Goal: Information Seeking & Learning: Get advice/opinions

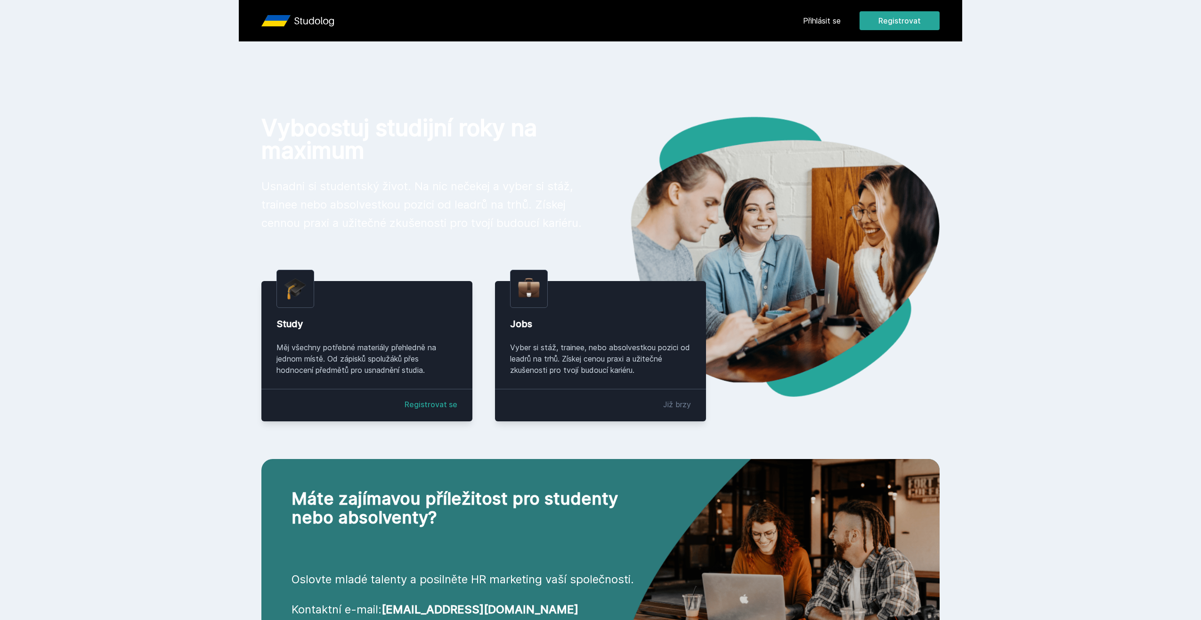
click at [825, 14] on div "Přihlásit se Registrovat" at bounding box center [871, 20] width 137 height 19
click at [824, 24] on link "Přihlásit se" at bounding box center [822, 20] width 38 height 11
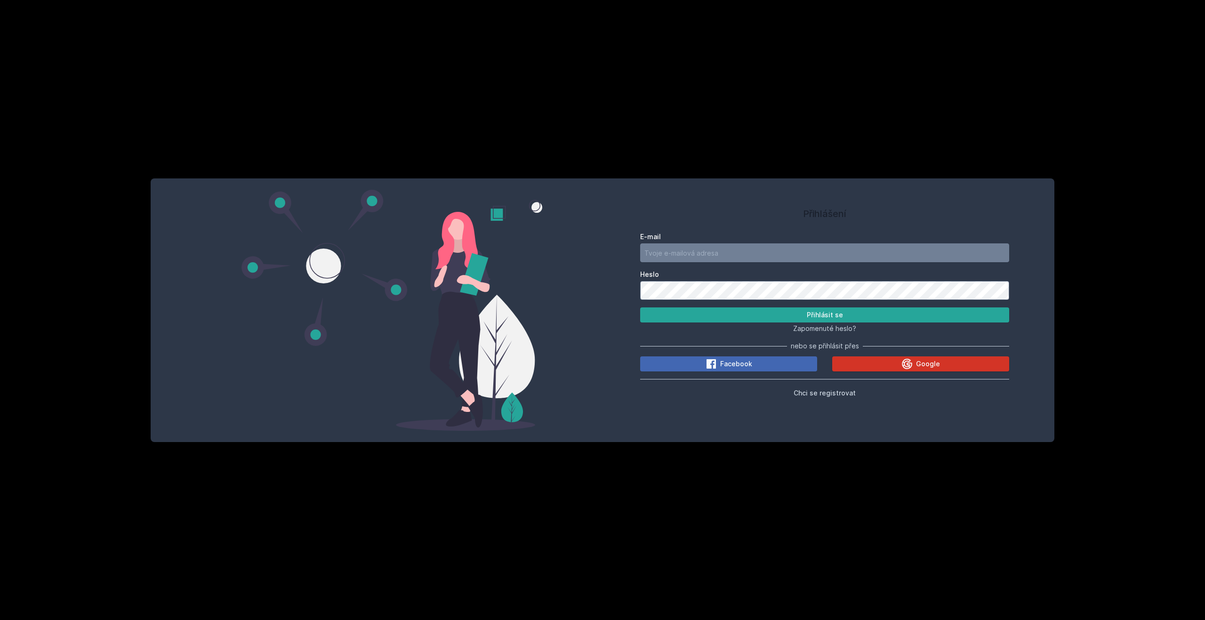
click at [906, 364] on icon at bounding box center [907, 364] width 10 height 10
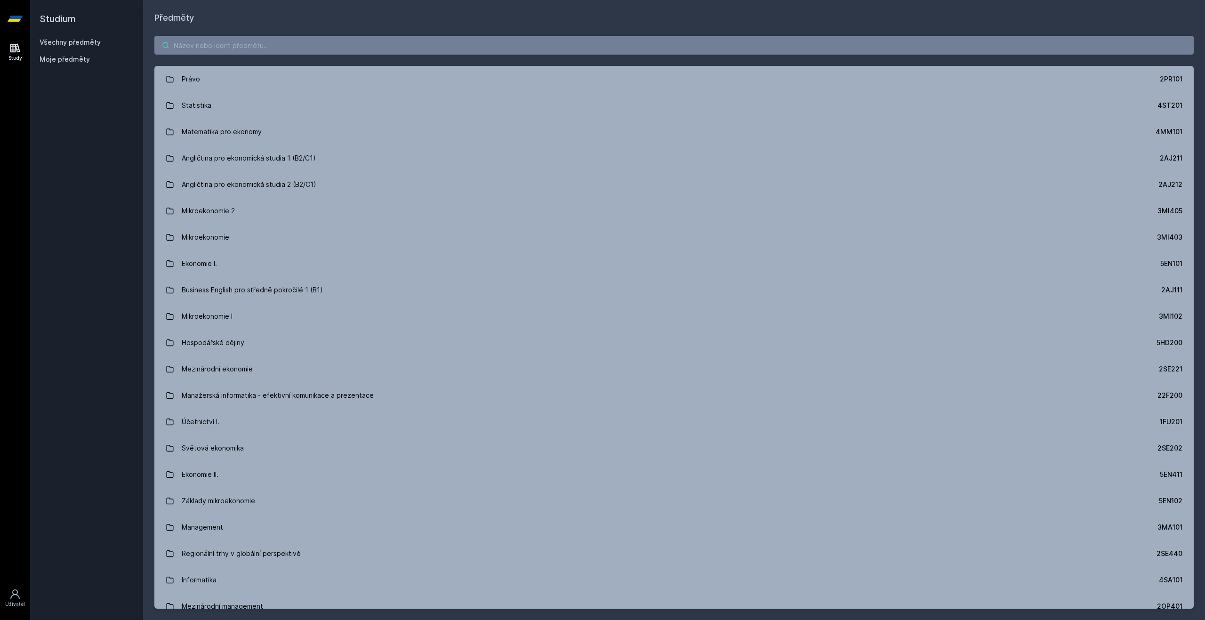
click at [286, 50] on input "search" at bounding box center [674, 45] width 1040 height 19
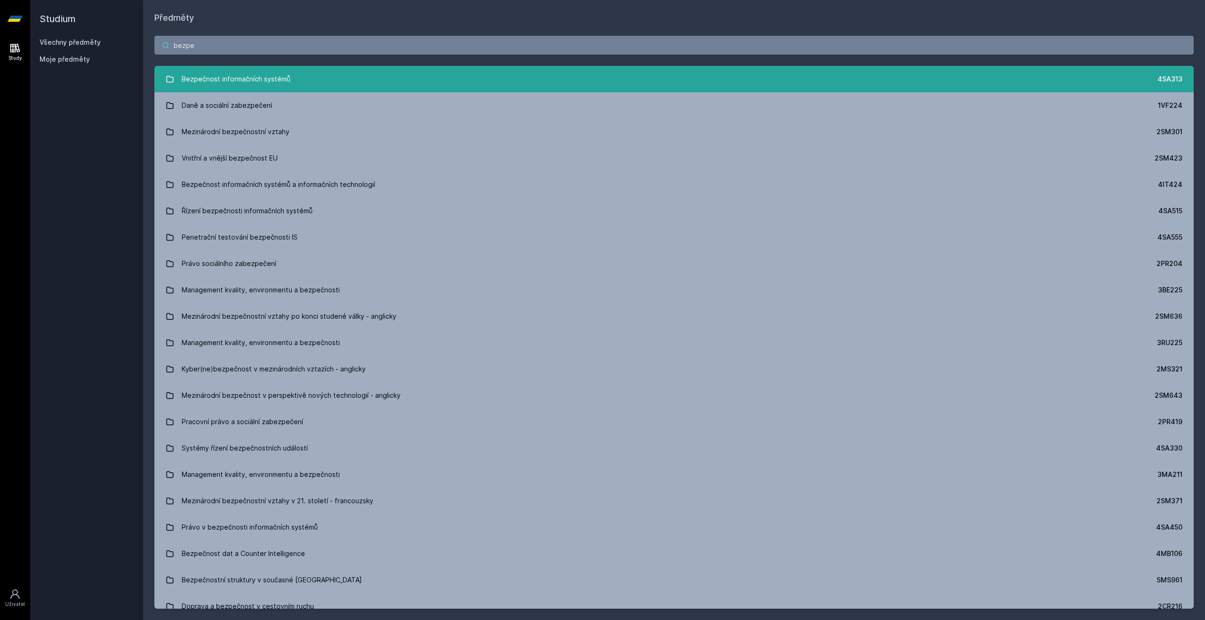
type input "bezpe"
click at [340, 72] on link "Bezpečnost informačních systémů 4SA313" at bounding box center [674, 79] width 1040 height 26
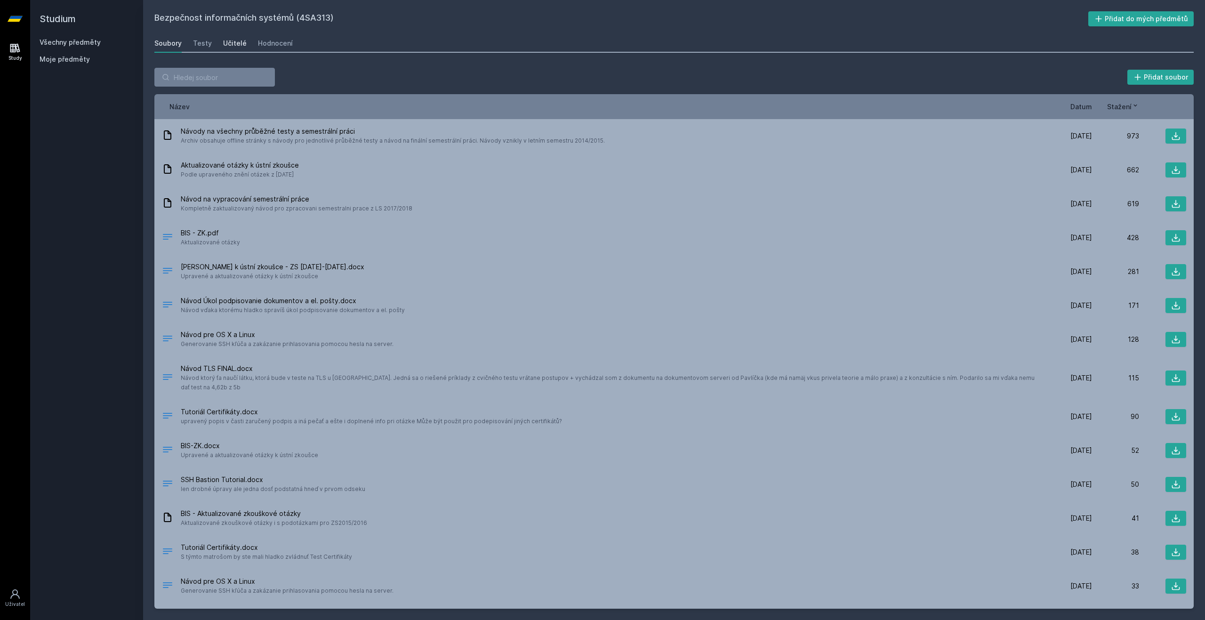
click at [238, 47] on div "Učitelé" at bounding box center [235, 43] width 24 height 9
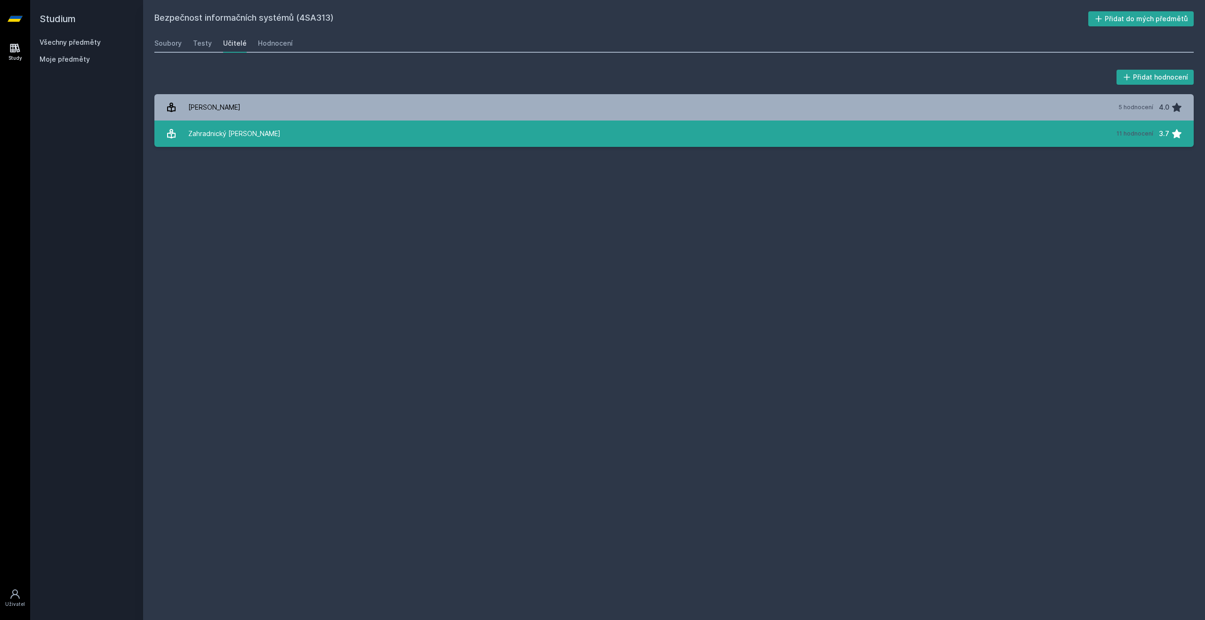
click at [260, 134] on link "Zahradnický Tomáš 11 hodnocení 3.7" at bounding box center [674, 134] width 1040 height 26
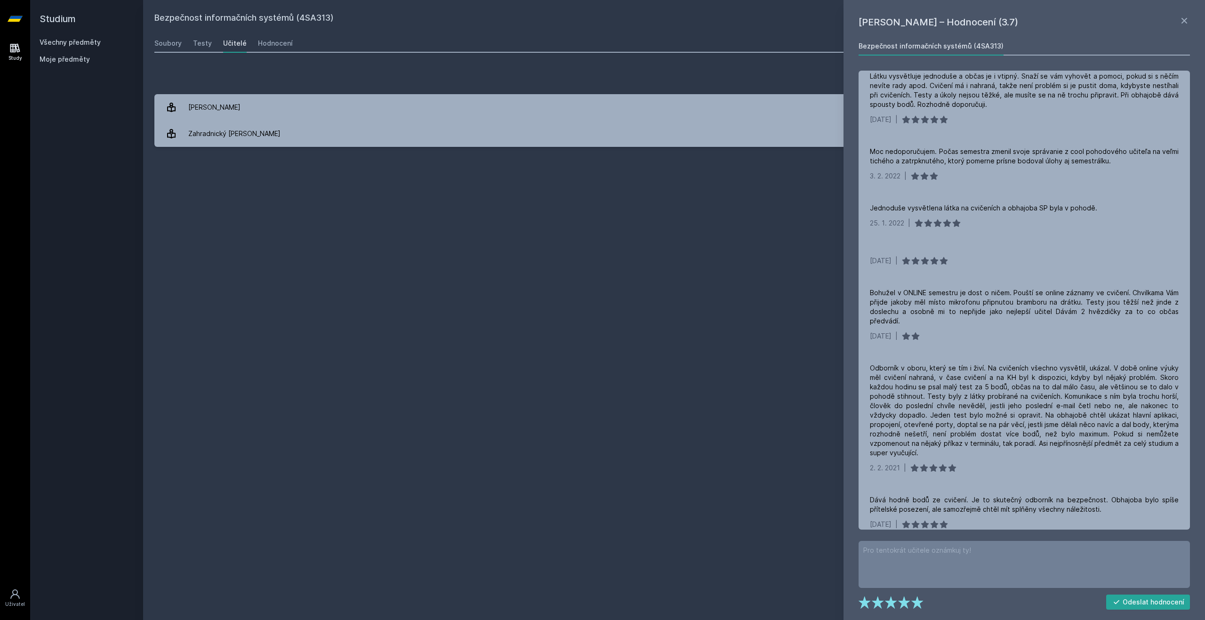
scroll to position [210, 0]
click at [741, 233] on div "Bezpečnost informačních systémů (4SA313) Přidat do mých předmětů Soubory Testy …" at bounding box center [674, 310] width 1040 height 598
drag, startPoint x: 756, startPoint y: 224, endPoint x: 1028, endPoint y: 35, distance: 331.2
click at [757, 224] on div "Bezpečnost informačních systémů (4SA313) Přidat do mých předmětů Soubory Testy …" at bounding box center [674, 310] width 1040 height 598
click at [1175, 25] on h1 "Tomáš Zahradnický – Hodnocení (3.7)" at bounding box center [1019, 22] width 320 height 14
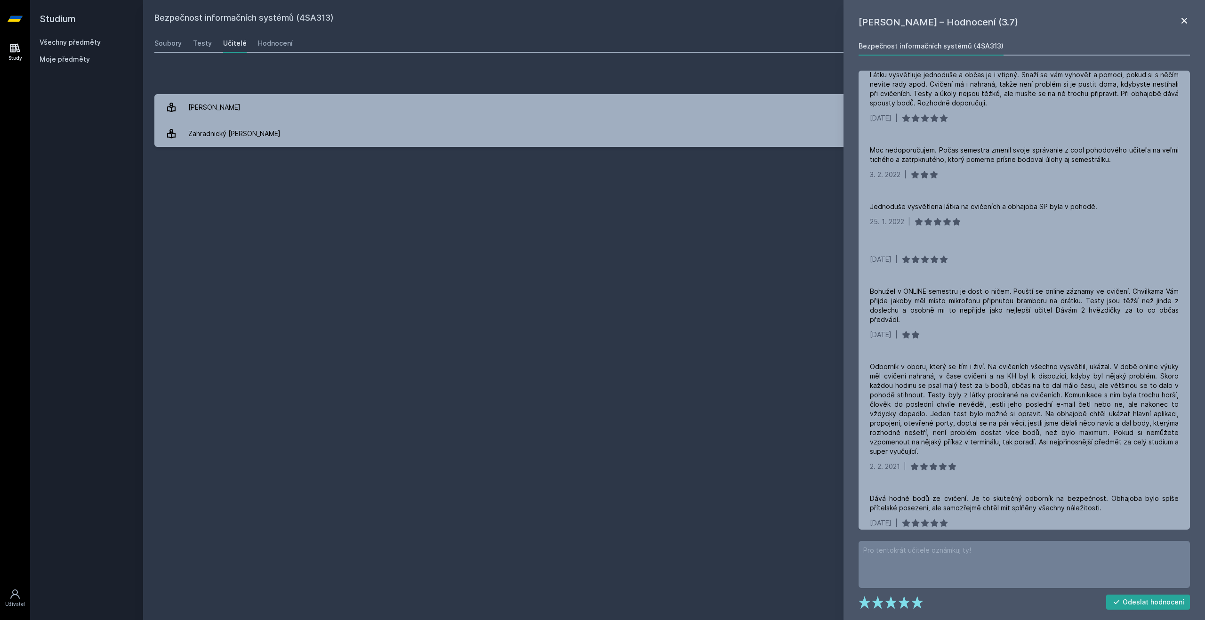
click at [1187, 19] on icon at bounding box center [1185, 21] width 6 height 6
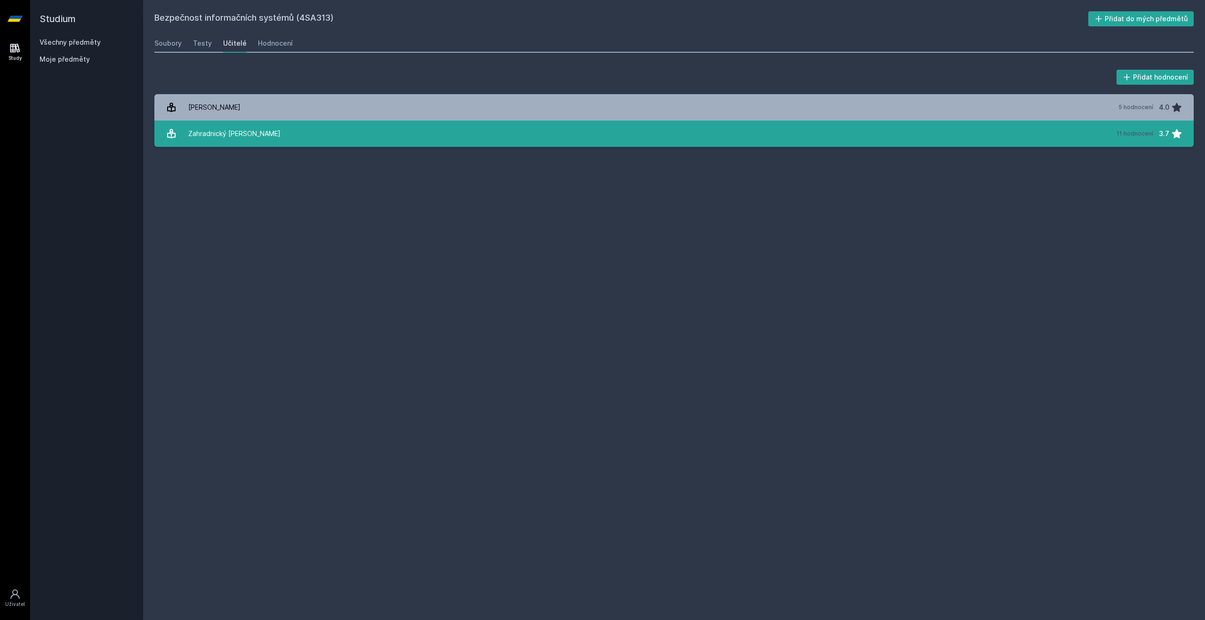
click at [428, 126] on link "Zahradnický Tomáš 11 hodnocení 3.7" at bounding box center [674, 134] width 1040 height 26
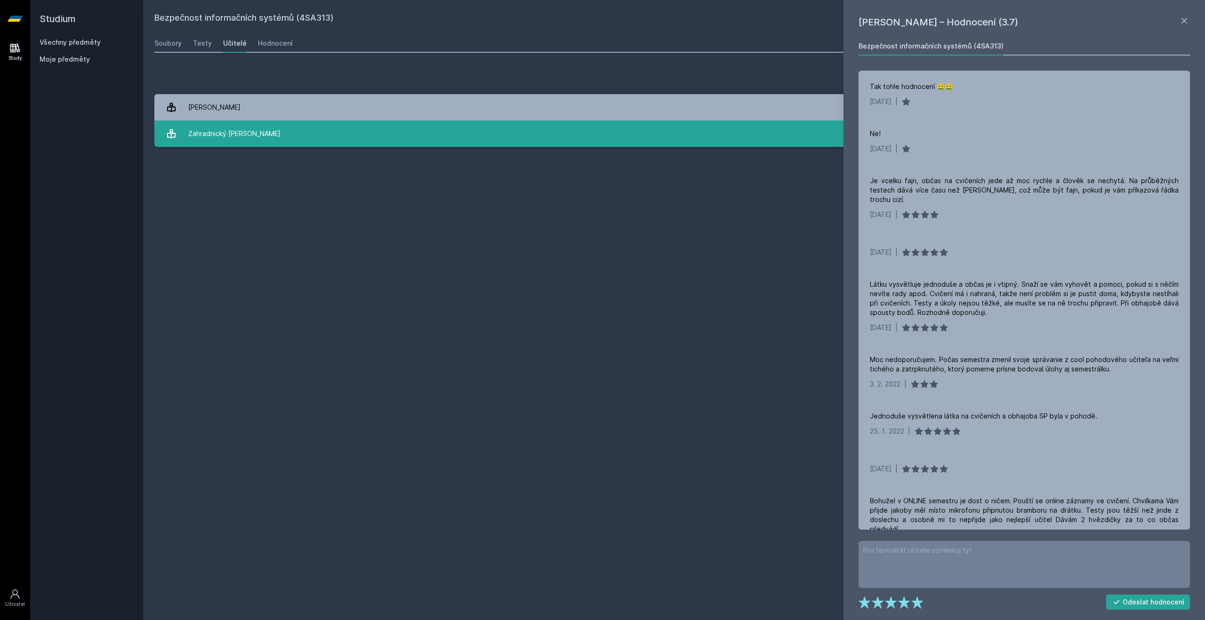
click at [283, 137] on link "Zahradnický Tomáš 11 hodnocení 3.7" at bounding box center [674, 134] width 1040 height 26
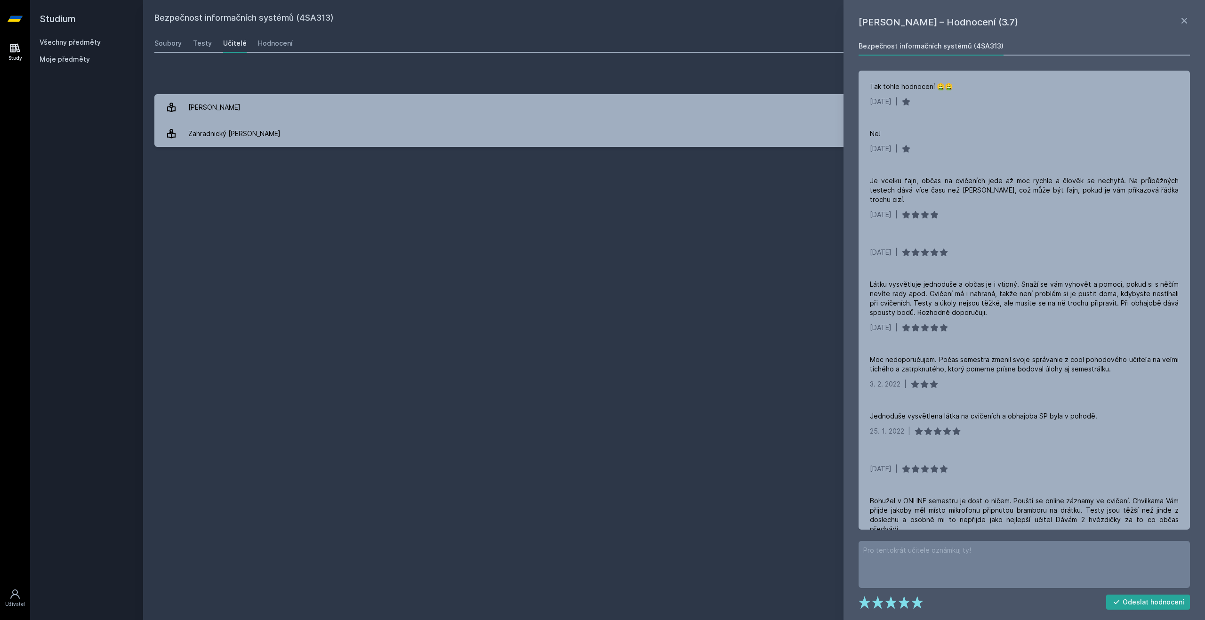
click at [530, 275] on div "Bezpečnost informačních systémů (4SA313) Přidat do mých předmětů Soubory Testy …" at bounding box center [674, 310] width 1040 height 598
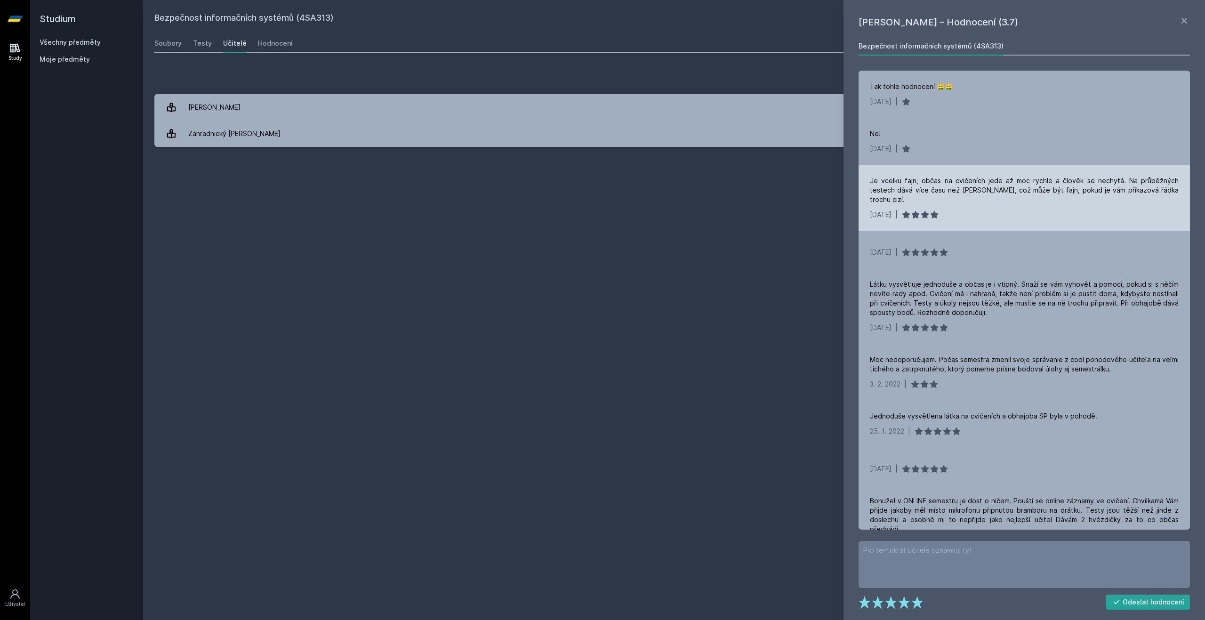
click at [1092, 190] on div "Je vcelku fajn, občas na cvičeních jede až moc rychle a člověk se nechytá. Na p…" at bounding box center [1024, 190] width 309 height 28
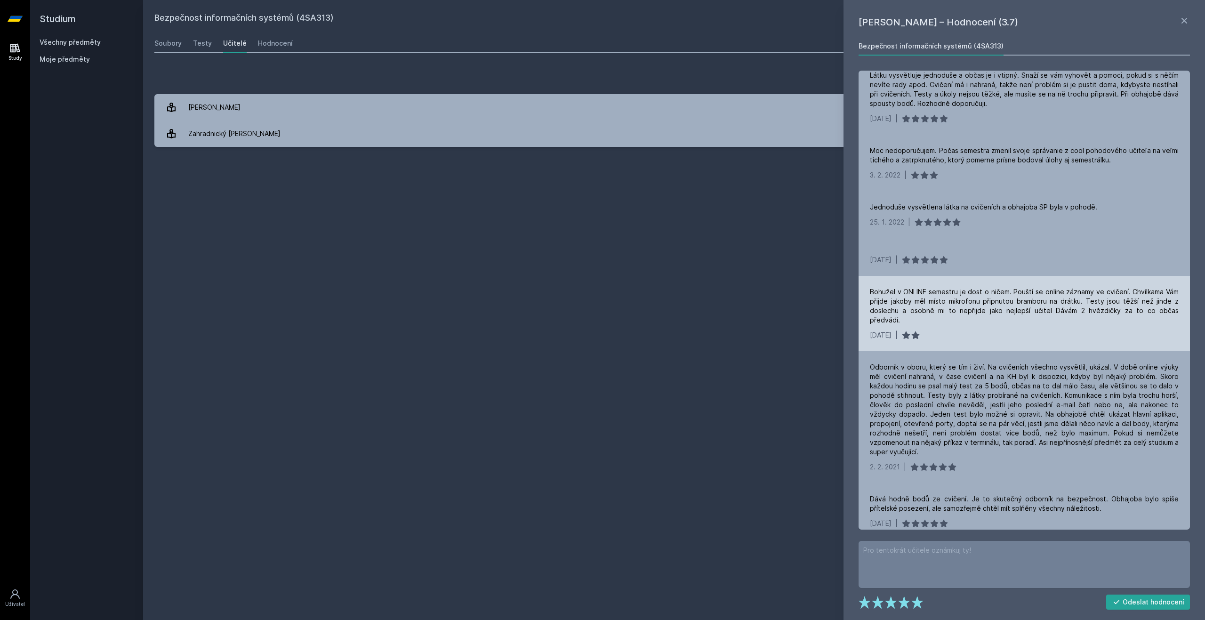
scroll to position [210, 0]
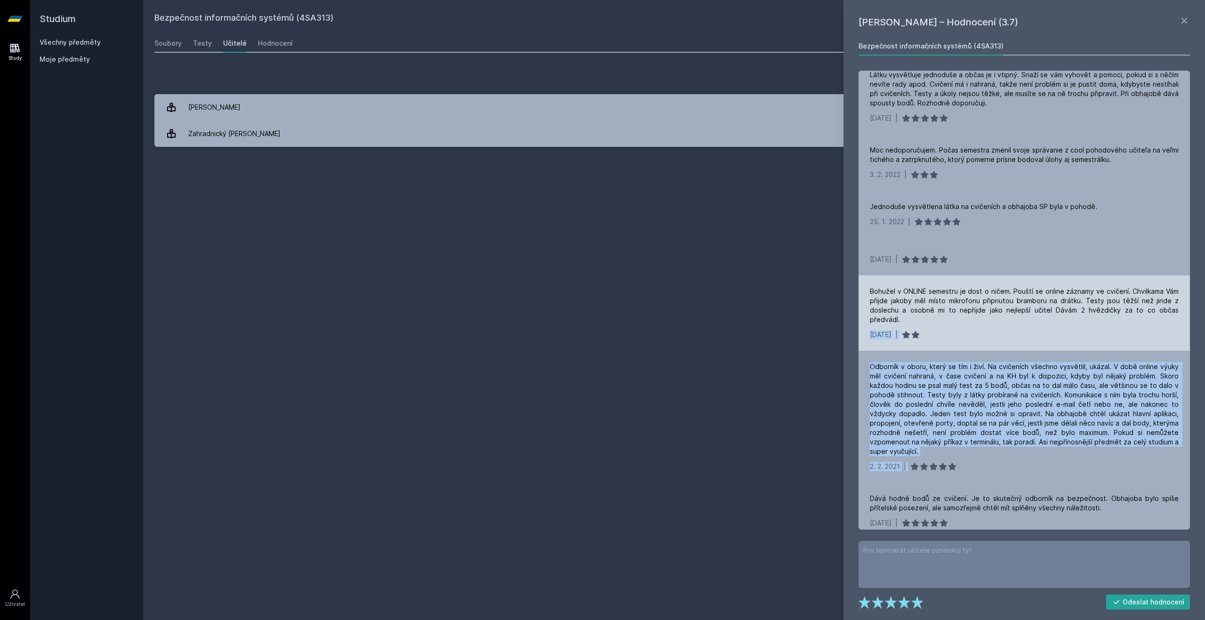
drag, startPoint x: 999, startPoint y: 450, endPoint x: 870, endPoint y: 339, distance: 170.0
click at [870, 339] on div "Tak tohle hodnocení 🤮🤮 26. 6. 2025 | Ne! 8. 6. 2025 | Je vcelku fajn, občas na …" at bounding box center [1024, 300] width 331 height 459
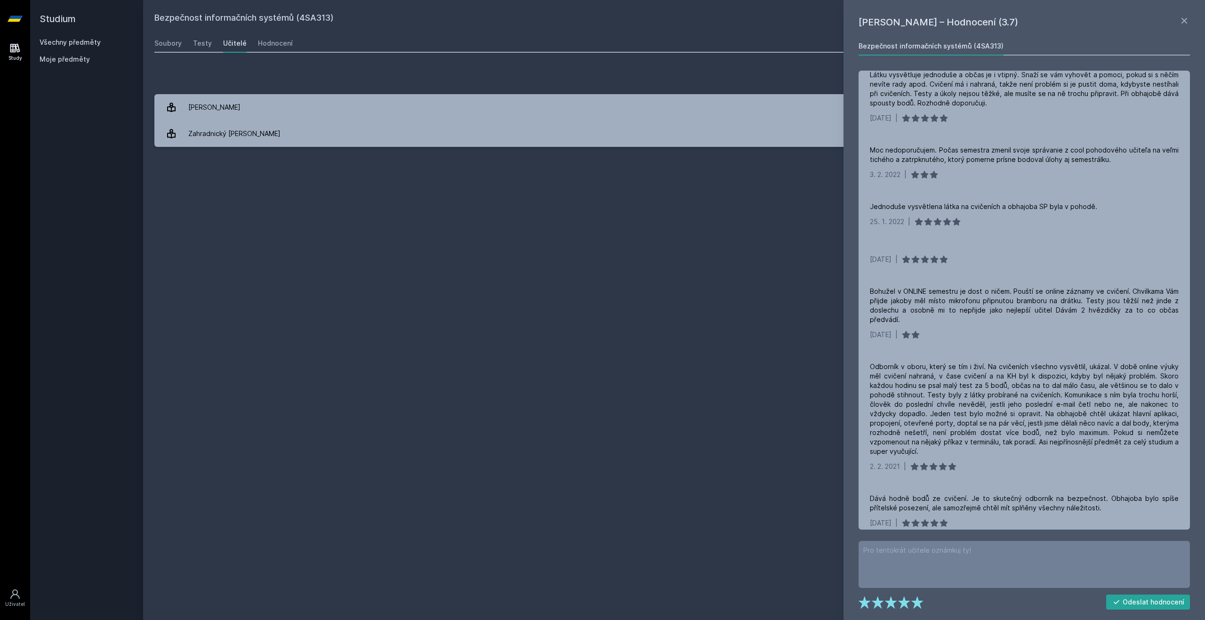
click at [633, 229] on div "Bezpečnost informačních systémů (4SA313) Přidat do mých předmětů Soubory Testy …" at bounding box center [674, 310] width 1040 height 598
drag, startPoint x: 251, startPoint y: 379, endPoint x: 250, endPoint y: 372, distance: 6.1
click at [251, 379] on div "Bezpečnost informačních systémů (4SA313) Přidat do mých předmětů Soubory Testy …" at bounding box center [674, 310] width 1040 height 598
